Goal: Information Seeking & Learning: Understand process/instructions

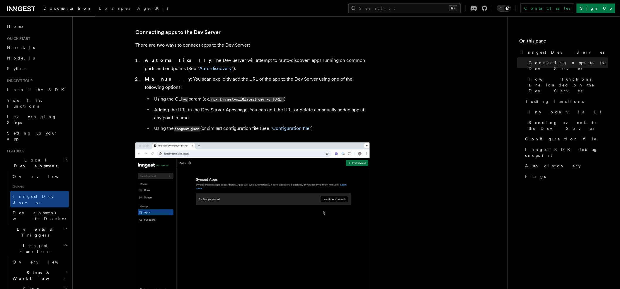
drag, startPoint x: 278, startPoint y: 92, endPoint x: 348, endPoint y: 91, distance: 69.8
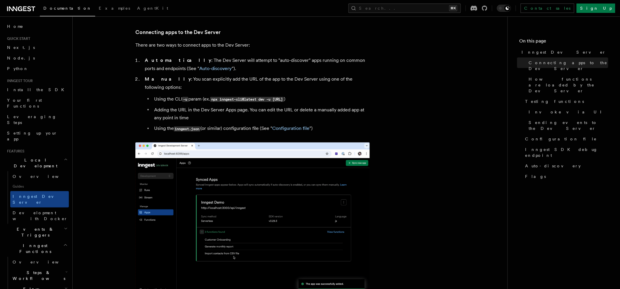
click at [284, 97] on code "npx inngest-cli@latest dev -u [URL]" at bounding box center [247, 99] width 74 height 5
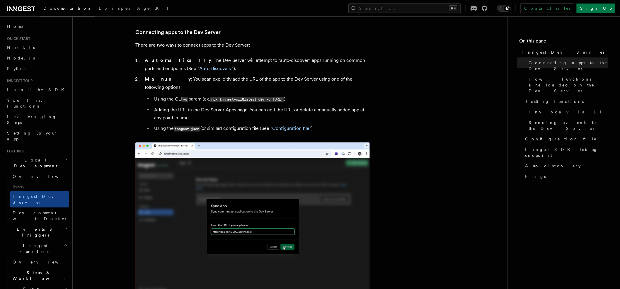
copy code "[URL]"
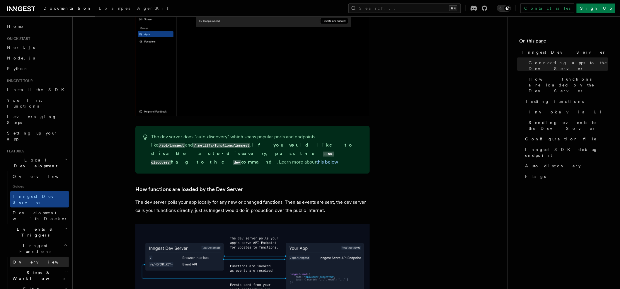
scroll to position [565, 0]
